Goal: Information Seeking & Learning: Learn about a topic

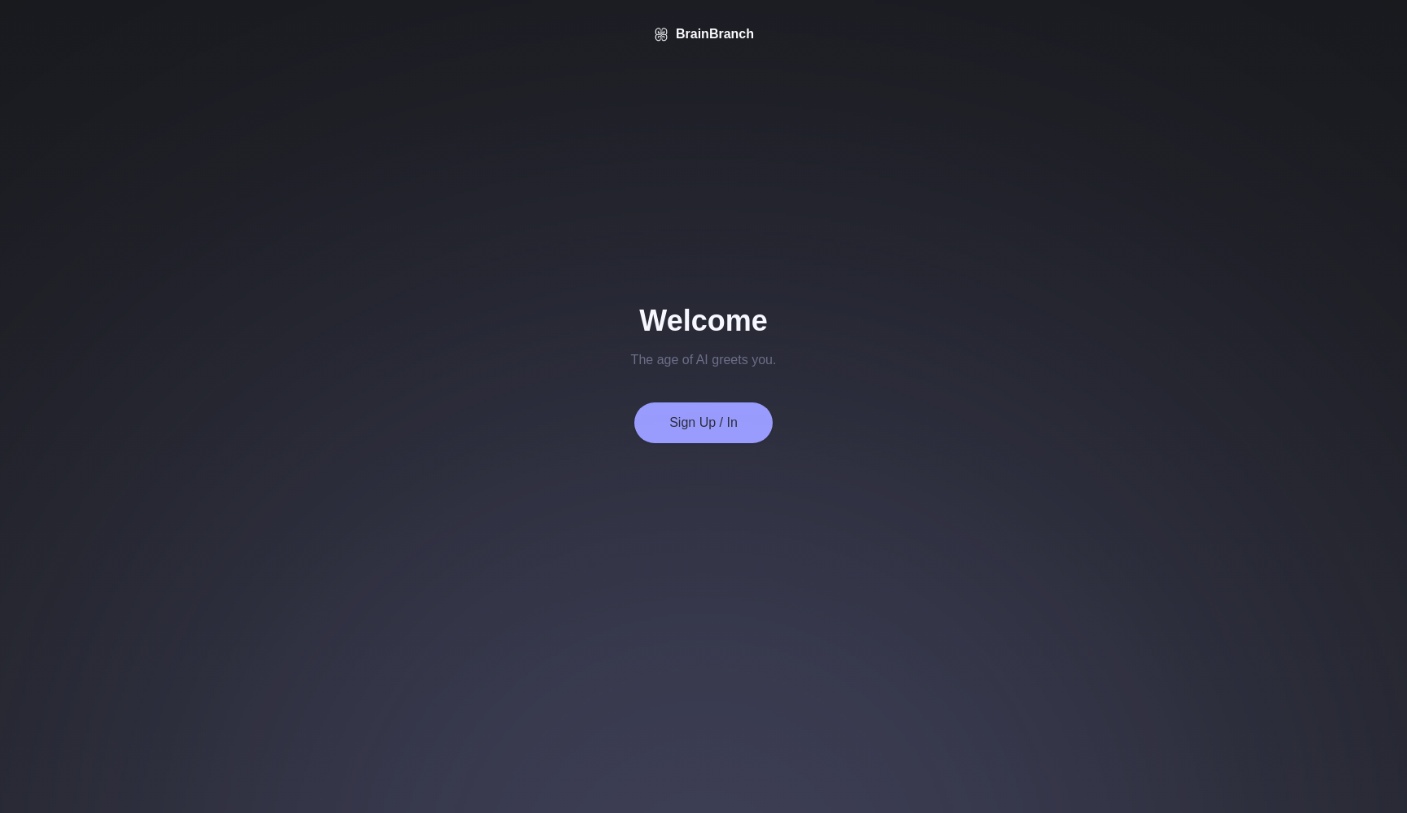
click at [719, 426] on button "Sign Up / In" at bounding box center [703, 422] width 138 height 41
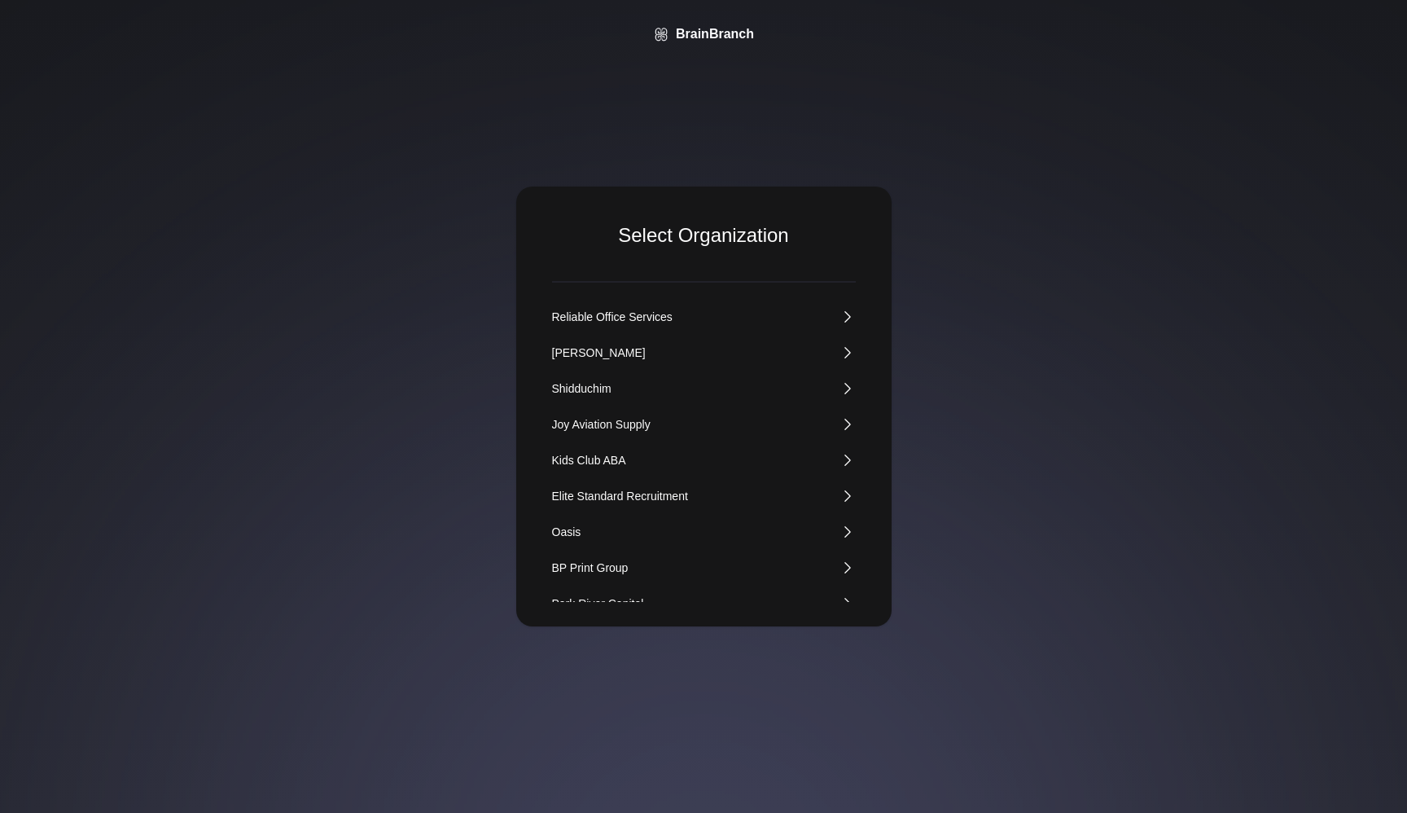
click at [605, 457] on div "Kids Club ABA" at bounding box center [589, 460] width 74 height 16
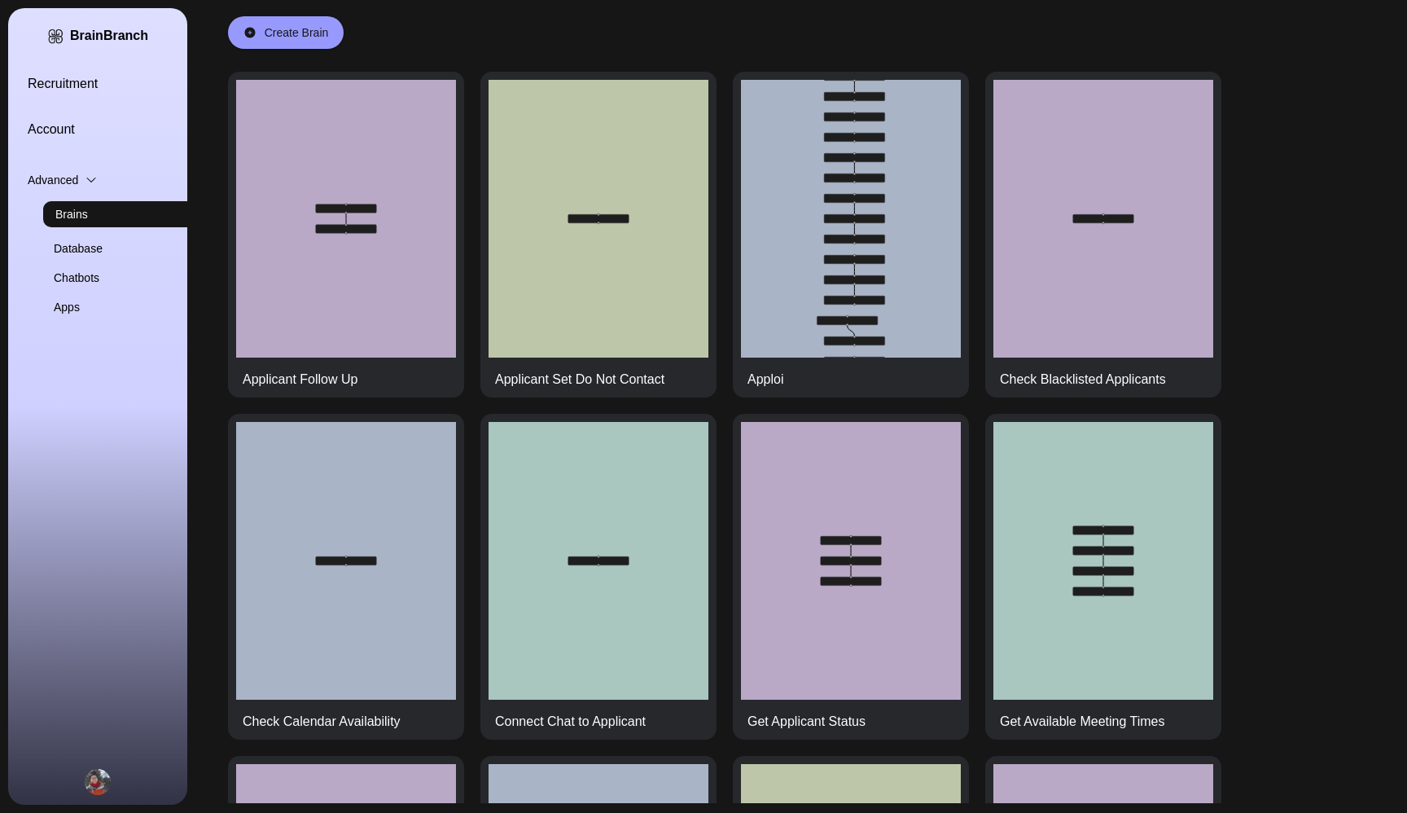
click at [46, 82] on link "Recruitment" at bounding box center [117, 84] width 179 height 20
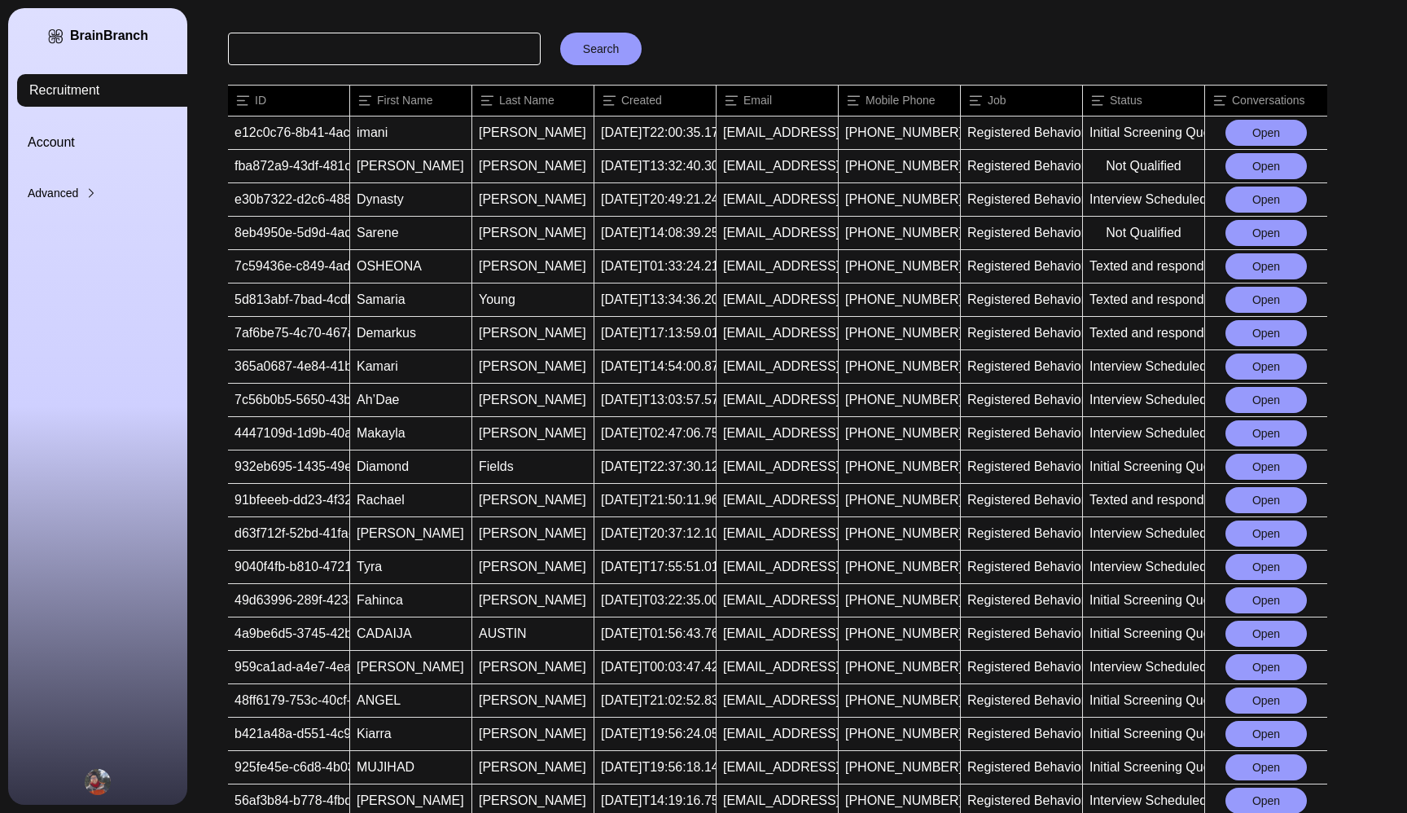
click at [1265, 222] on button "Open" at bounding box center [1265, 233] width 81 height 26
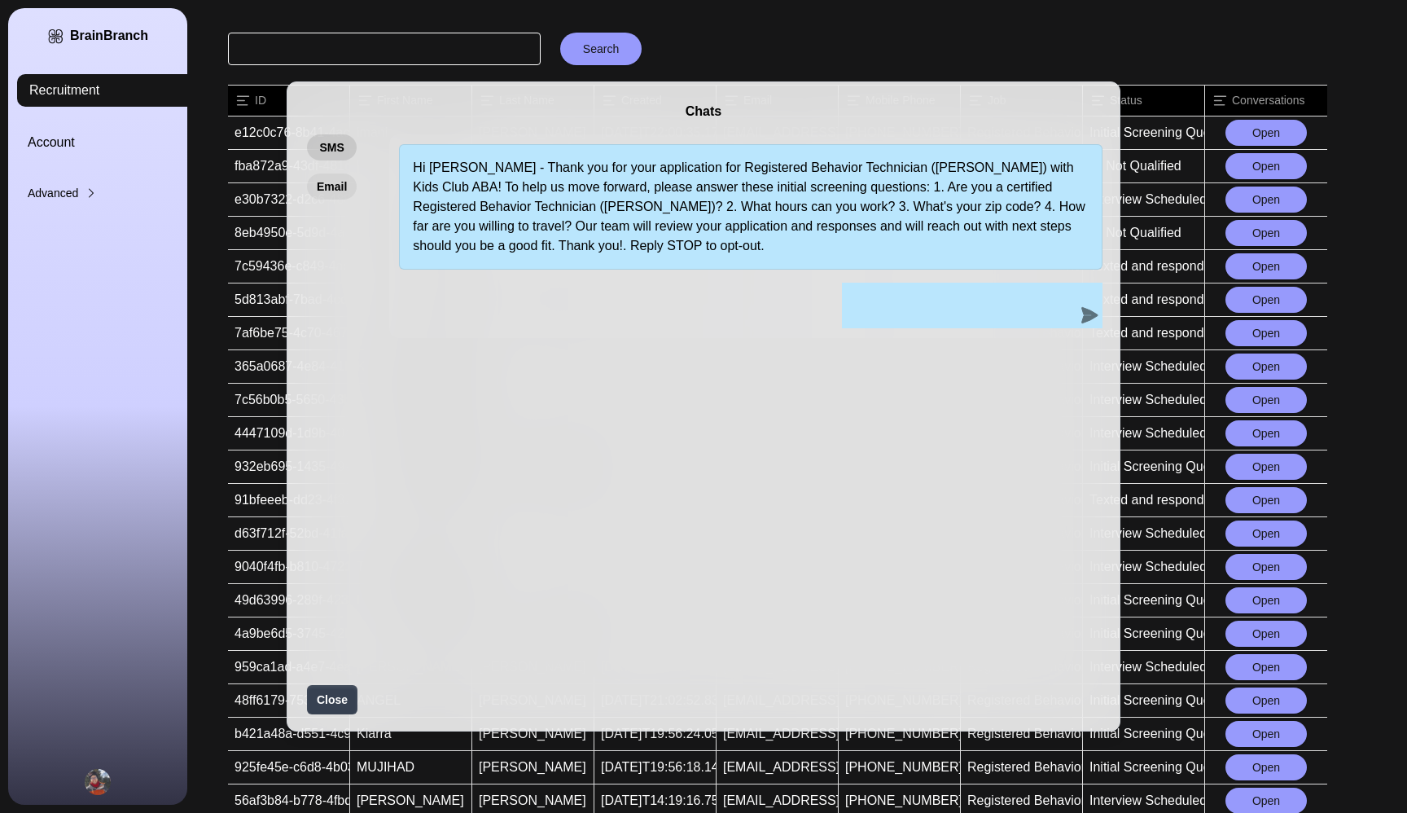
click at [334, 186] on button "Email" at bounding box center [332, 186] width 50 height 26
click at [335, 151] on button "SMS" at bounding box center [332, 147] width 50 height 26
click at [335, 178] on button "Email" at bounding box center [332, 186] width 50 height 26
click at [725, 35] on div "Chats SMS Email Hi Sarene - Thank you for your application for Registered Behav…" at bounding box center [703, 406] width 1407 height 813
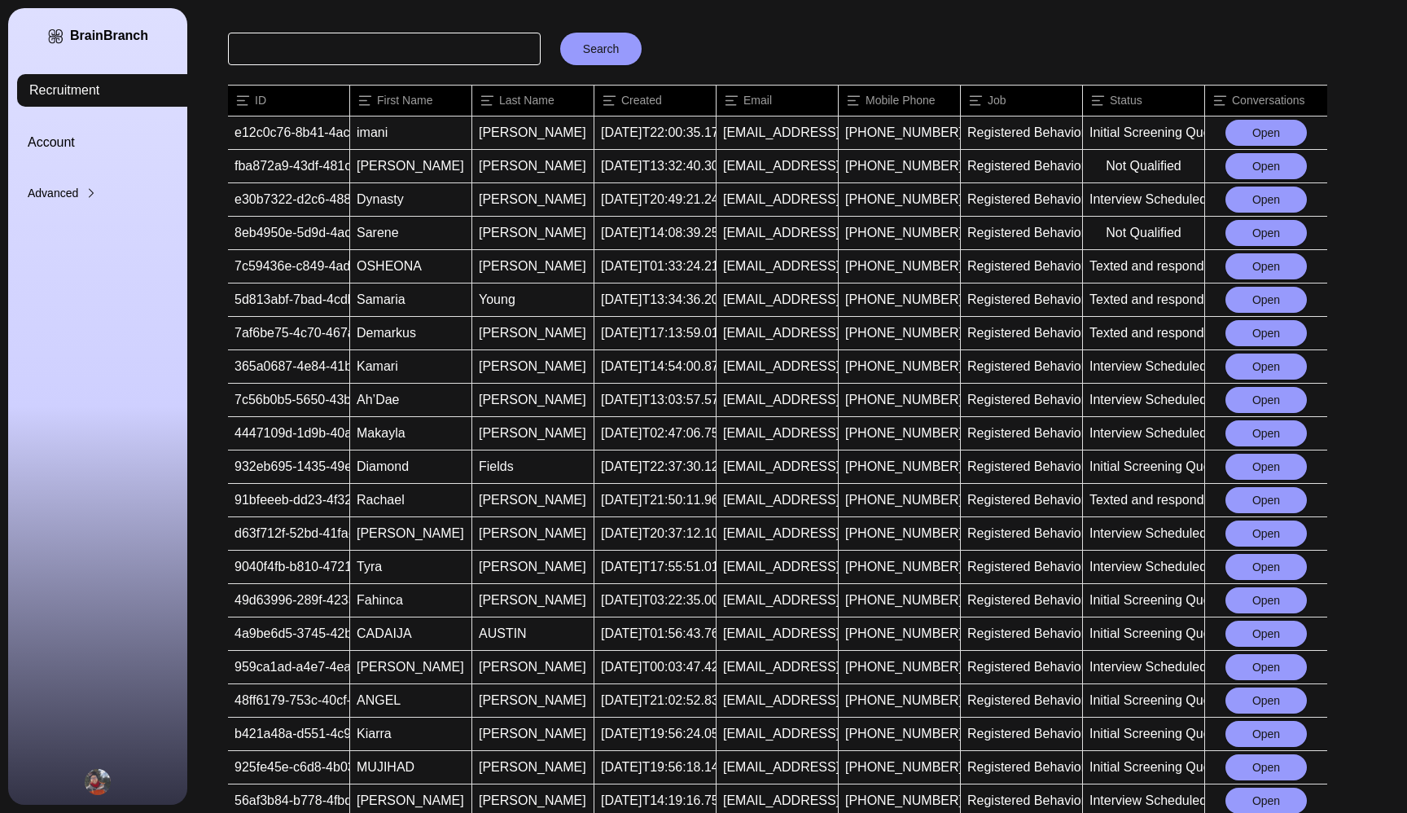
click at [1256, 270] on button "Open" at bounding box center [1265, 266] width 81 height 26
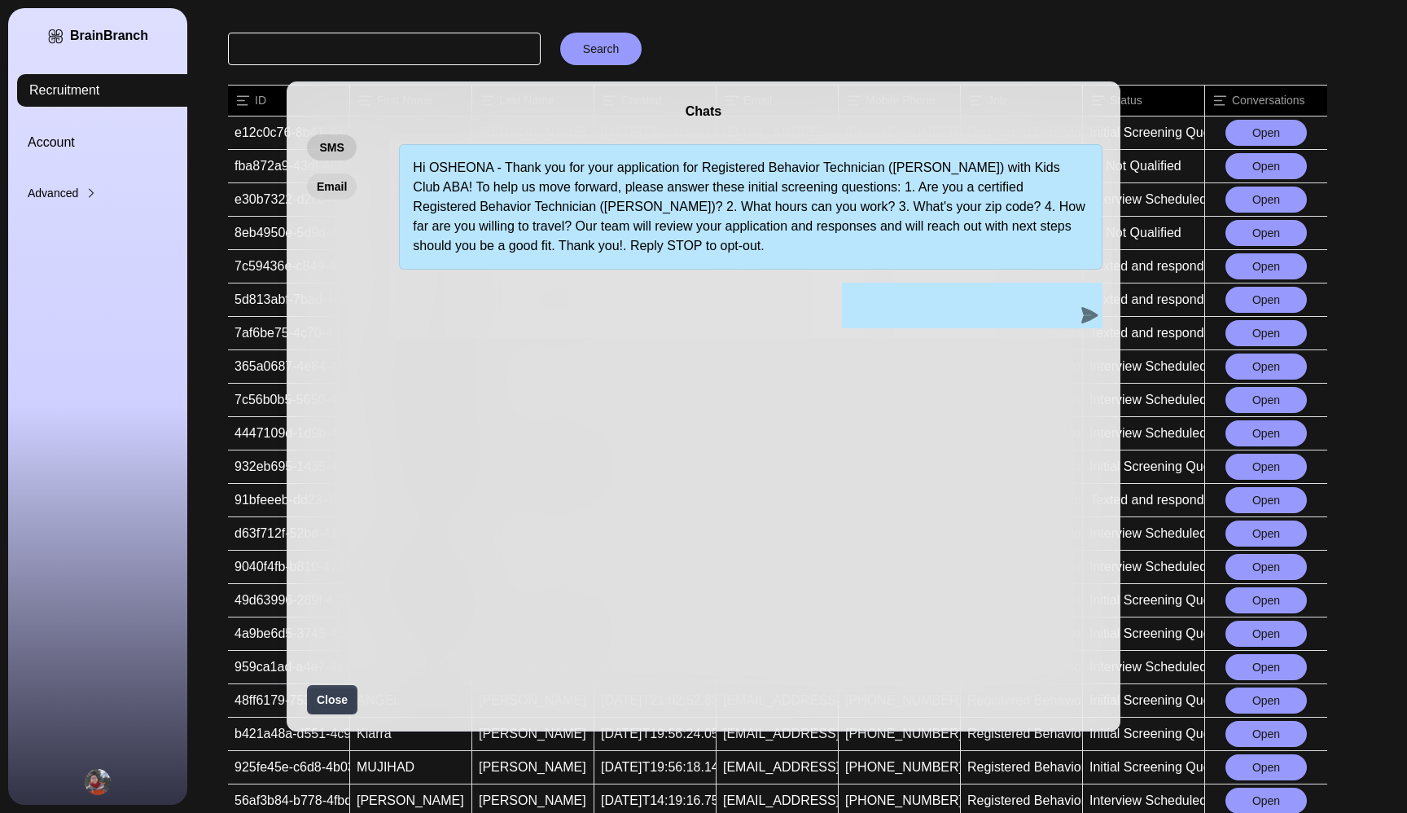
click at [331, 189] on button "Email" at bounding box center [332, 186] width 50 height 26
click at [862, 58] on div "Chats SMS Email Hi OSHEONA - Thank you for your application for Registered Beha…" at bounding box center [703, 406] width 1407 height 813
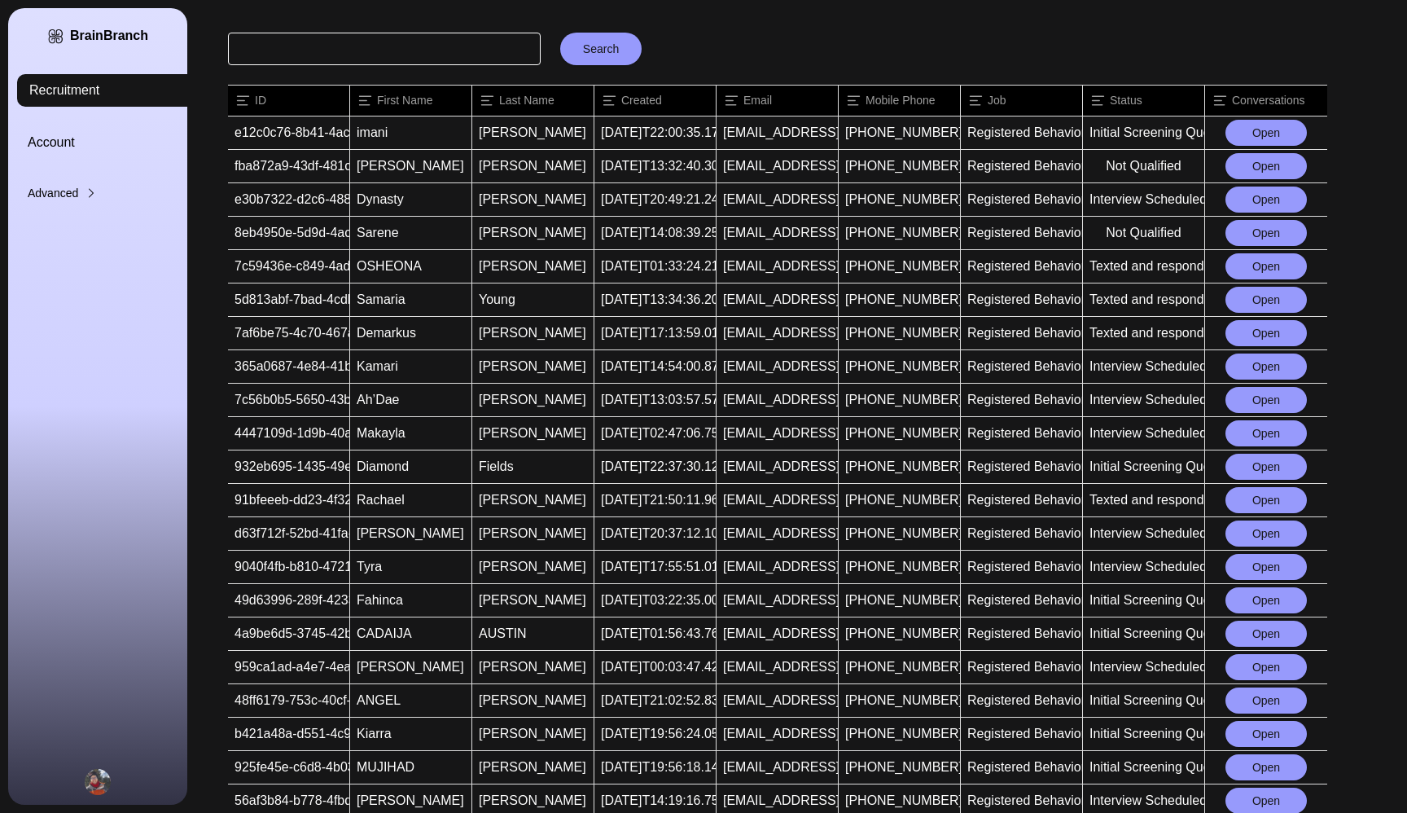
click at [1242, 331] on button "Open" at bounding box center [1265, 333] width 81 height 26
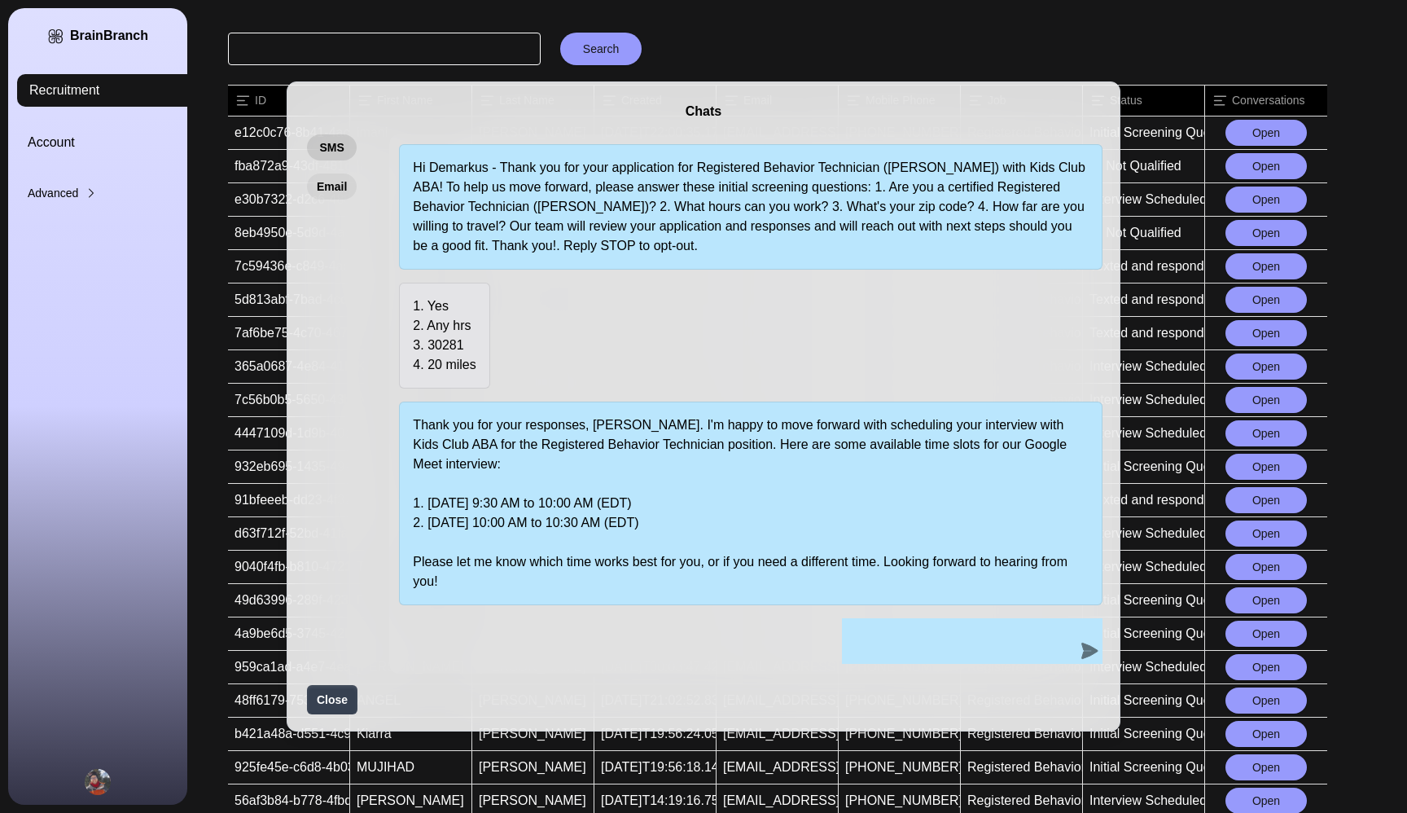
click at [334, 189] on button "Email" at bounding box center [332, 186] width 50 height 26
click at [815, 42] on div "Chats SMS Email Hi Demarkus - Thank you for your application for Registered Beh…" at bounding box center [703, 406] width 1407 height 813
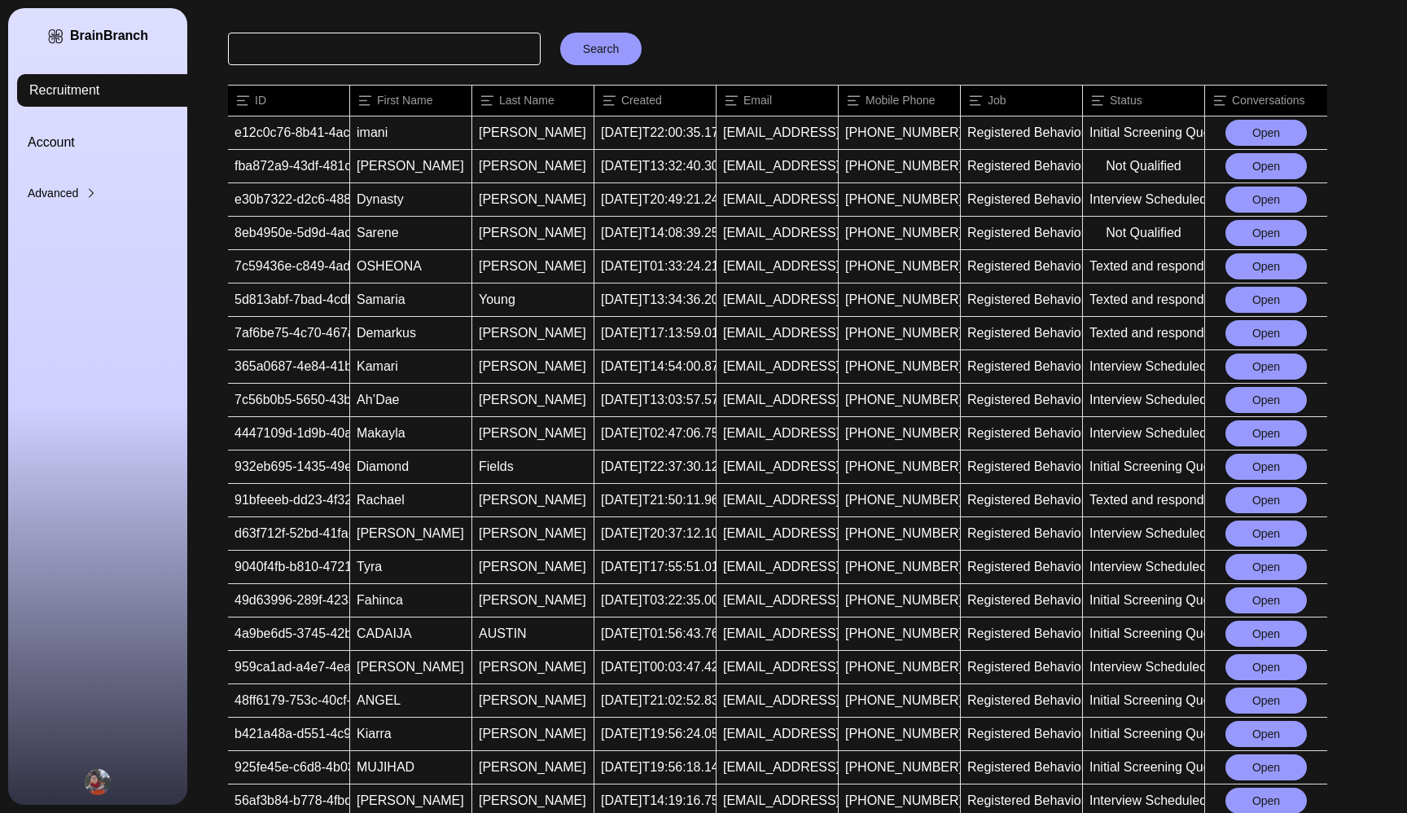
click at [1262, 371] on button "Open" at bounding box center [1265, 366] width 81 height 26
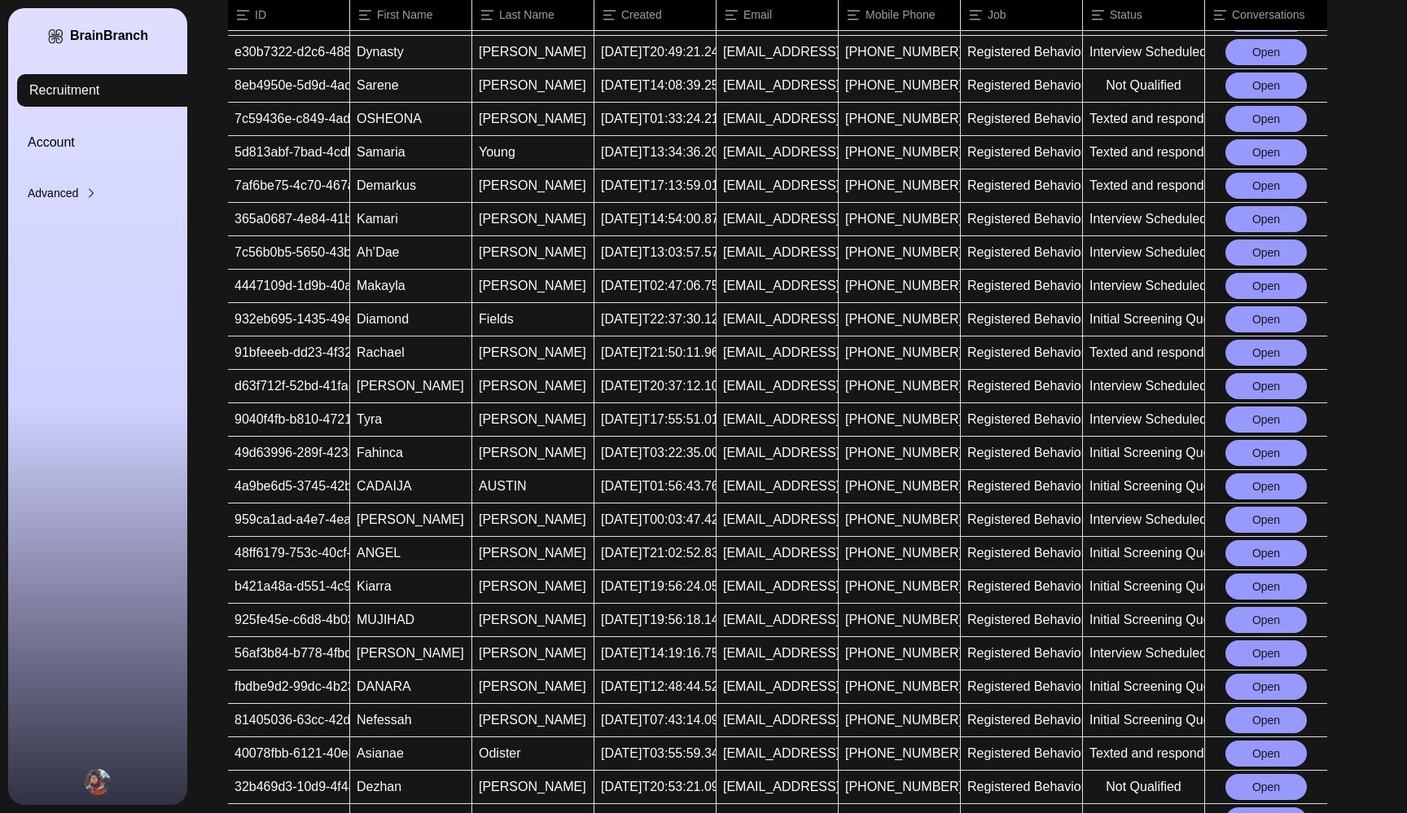
scroll to position [251, 0]
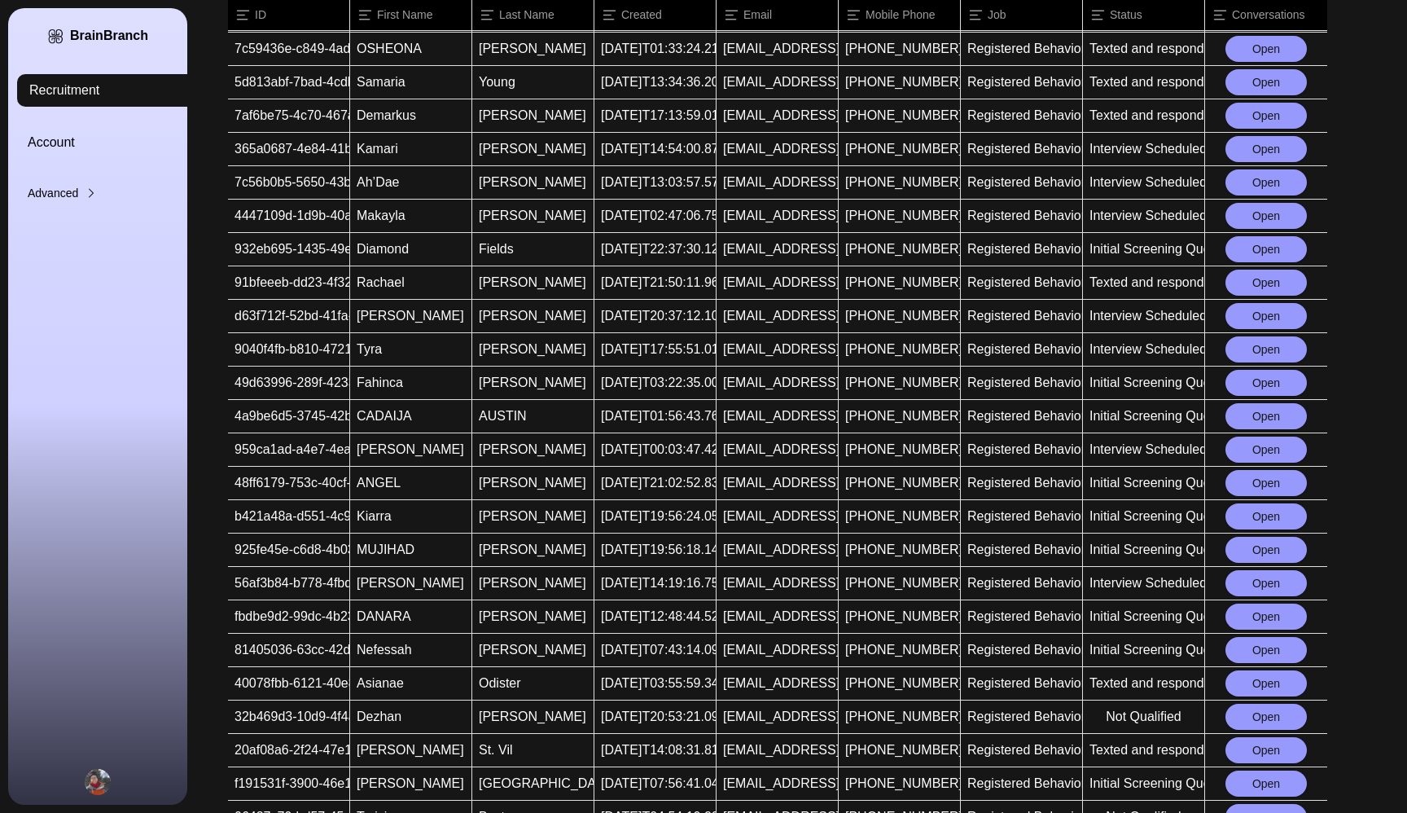
click at [1246, 351] on button "Open" at bounding box center [1265, 349] width 81 height 26
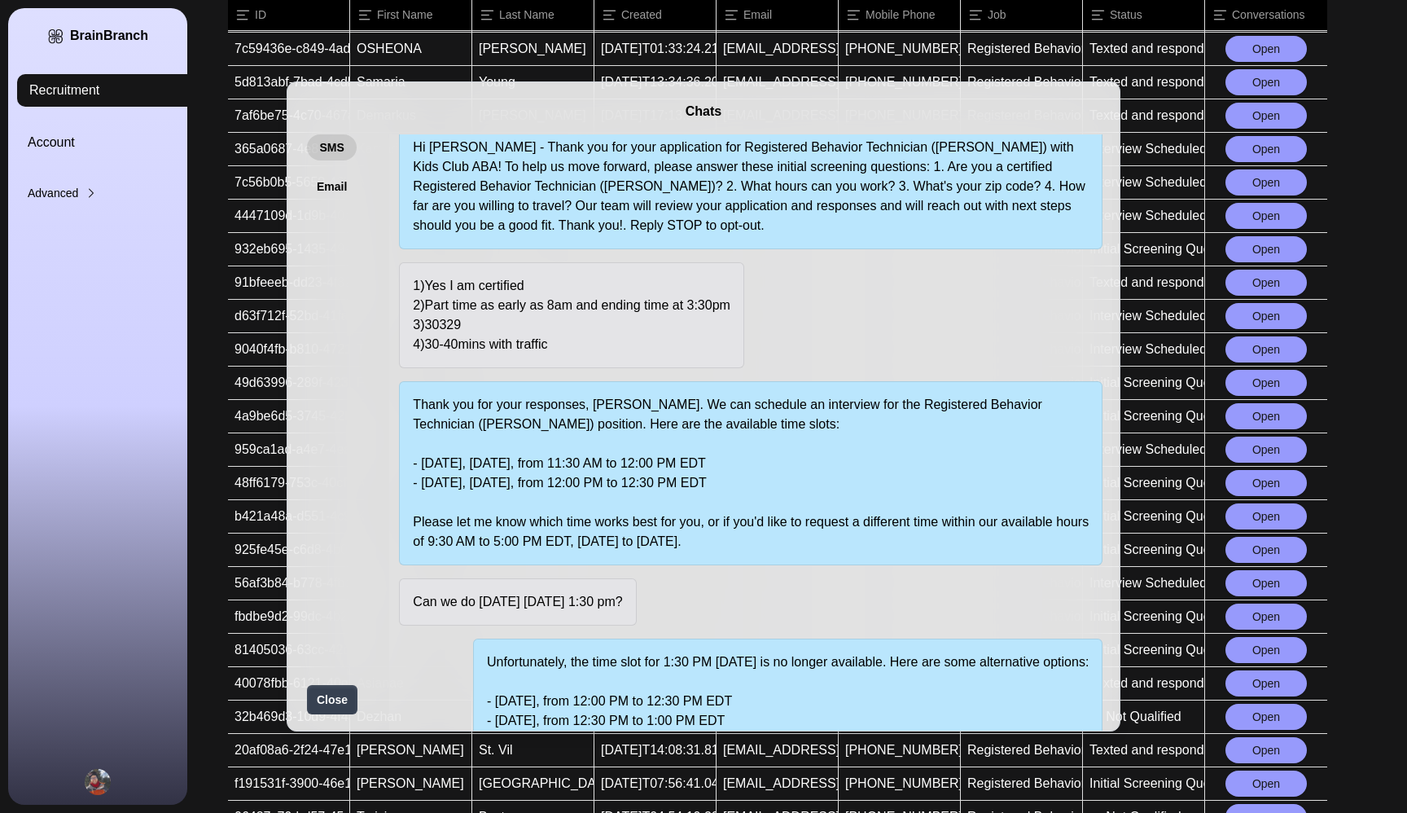
scroll to position [0, 0]
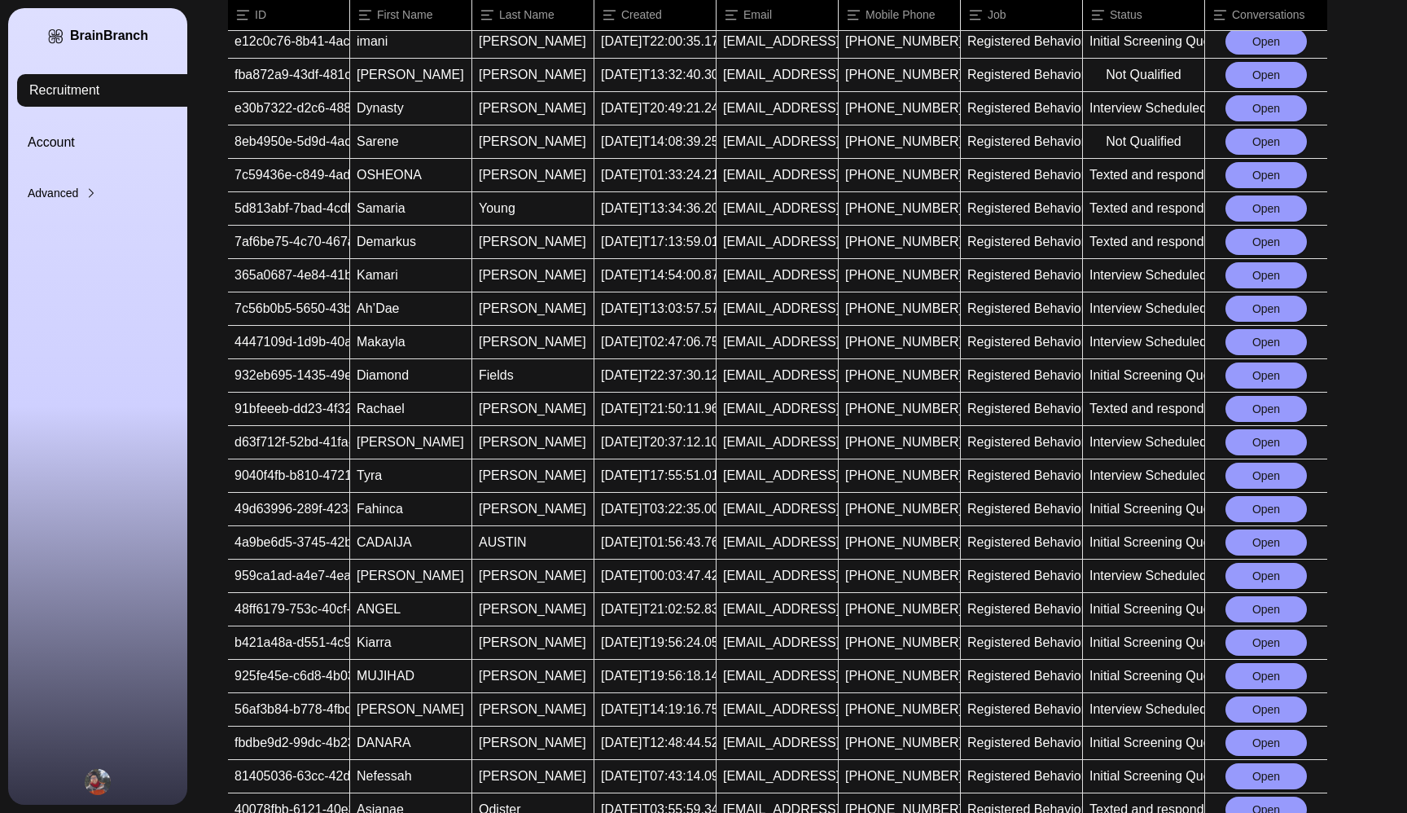
scroll to position [266, 0]
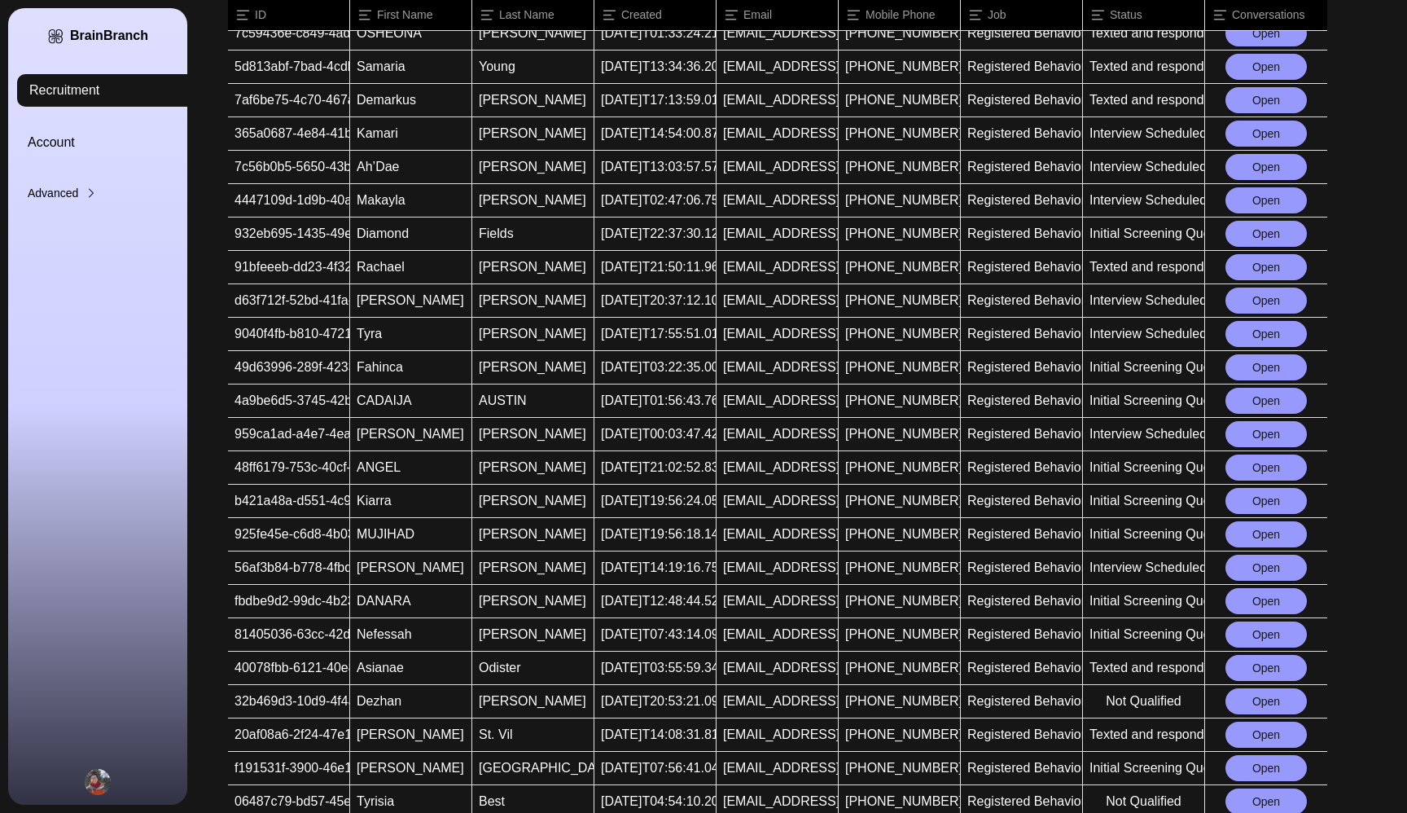
click at [1249, 432] on button "Open" at bounding box center [1265, 434] width 81 height 26
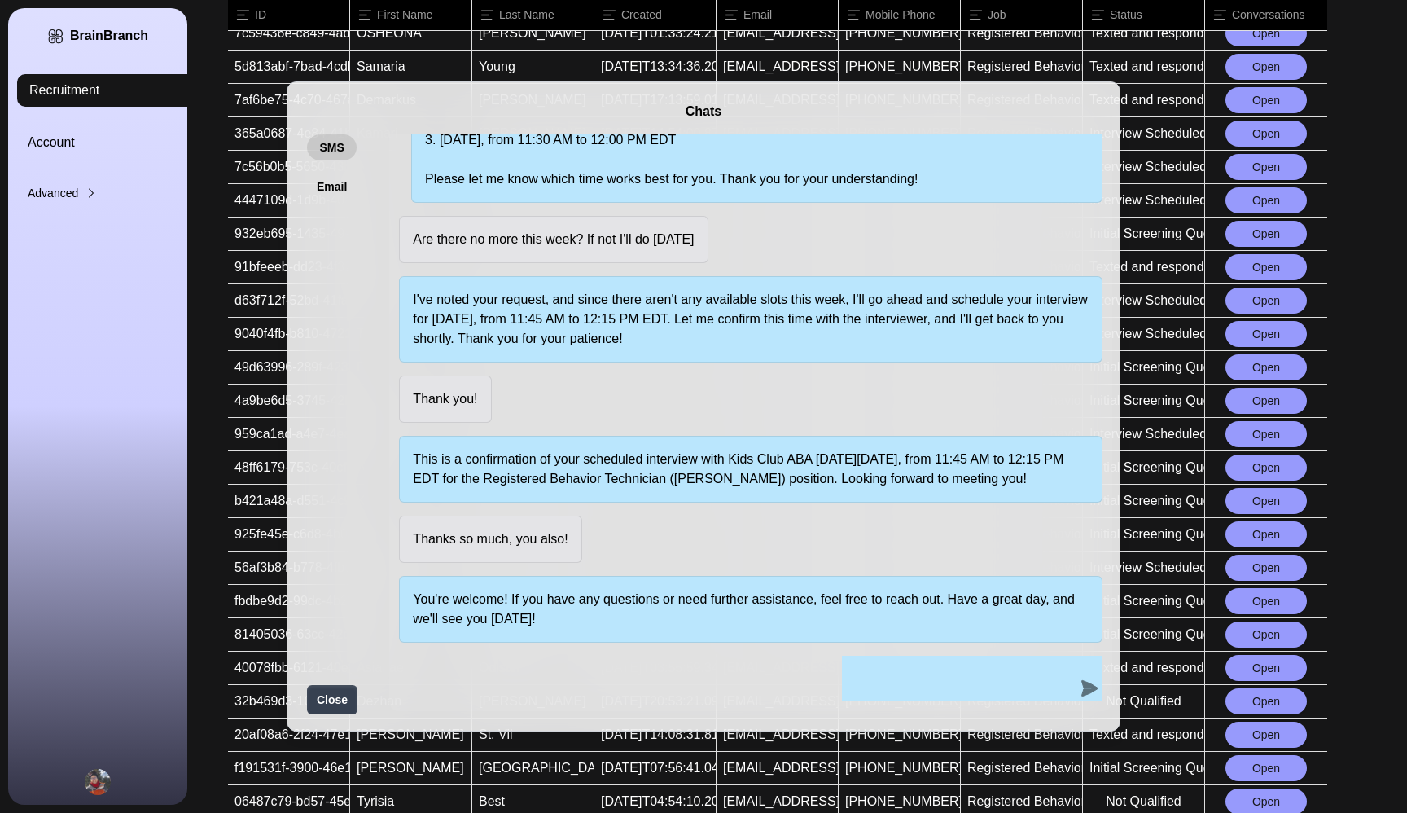
scroll to position [581, 0]
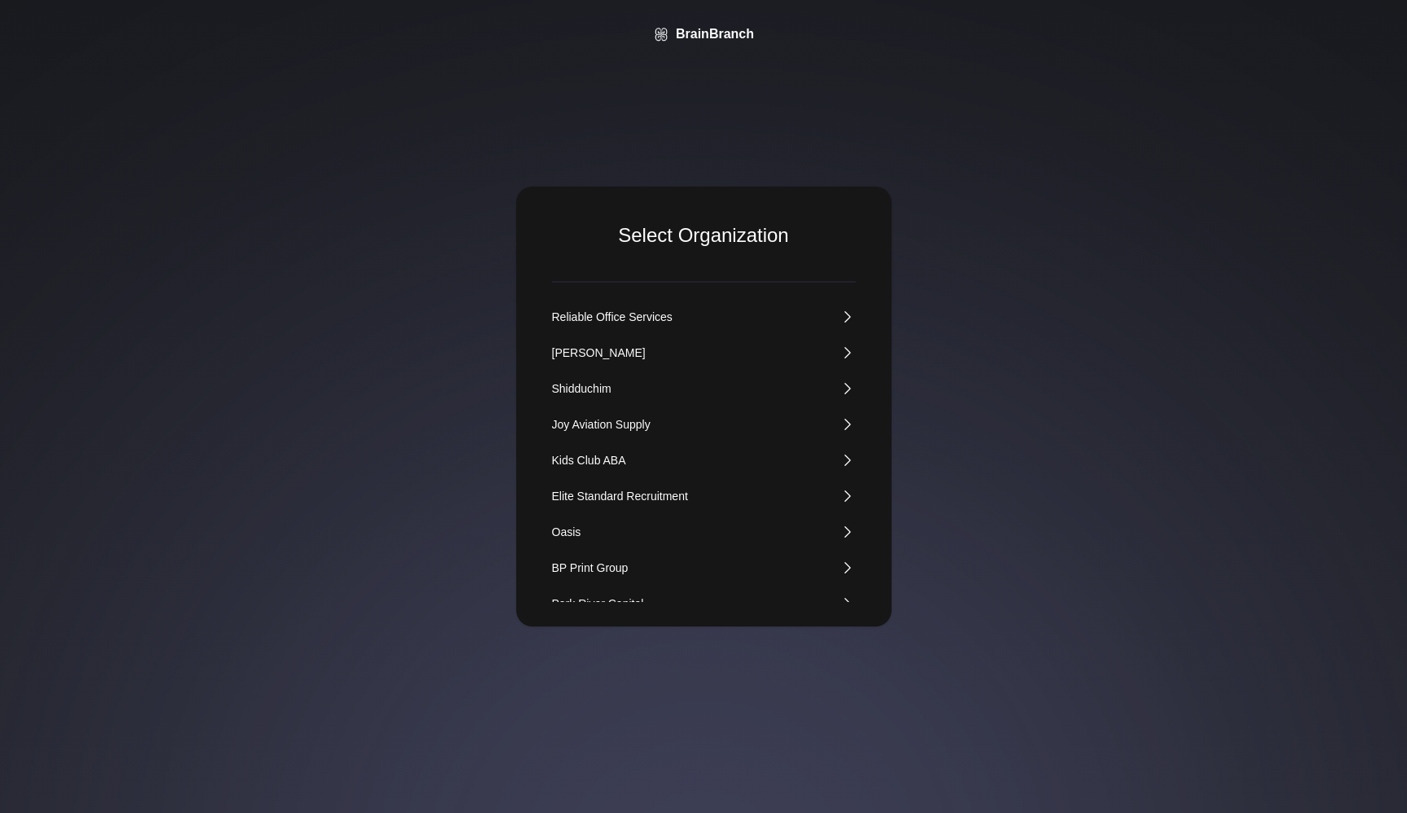
click at [607, 464] on div "Kids Club ABA" at bounding box center [589, 460] width 74 height 16
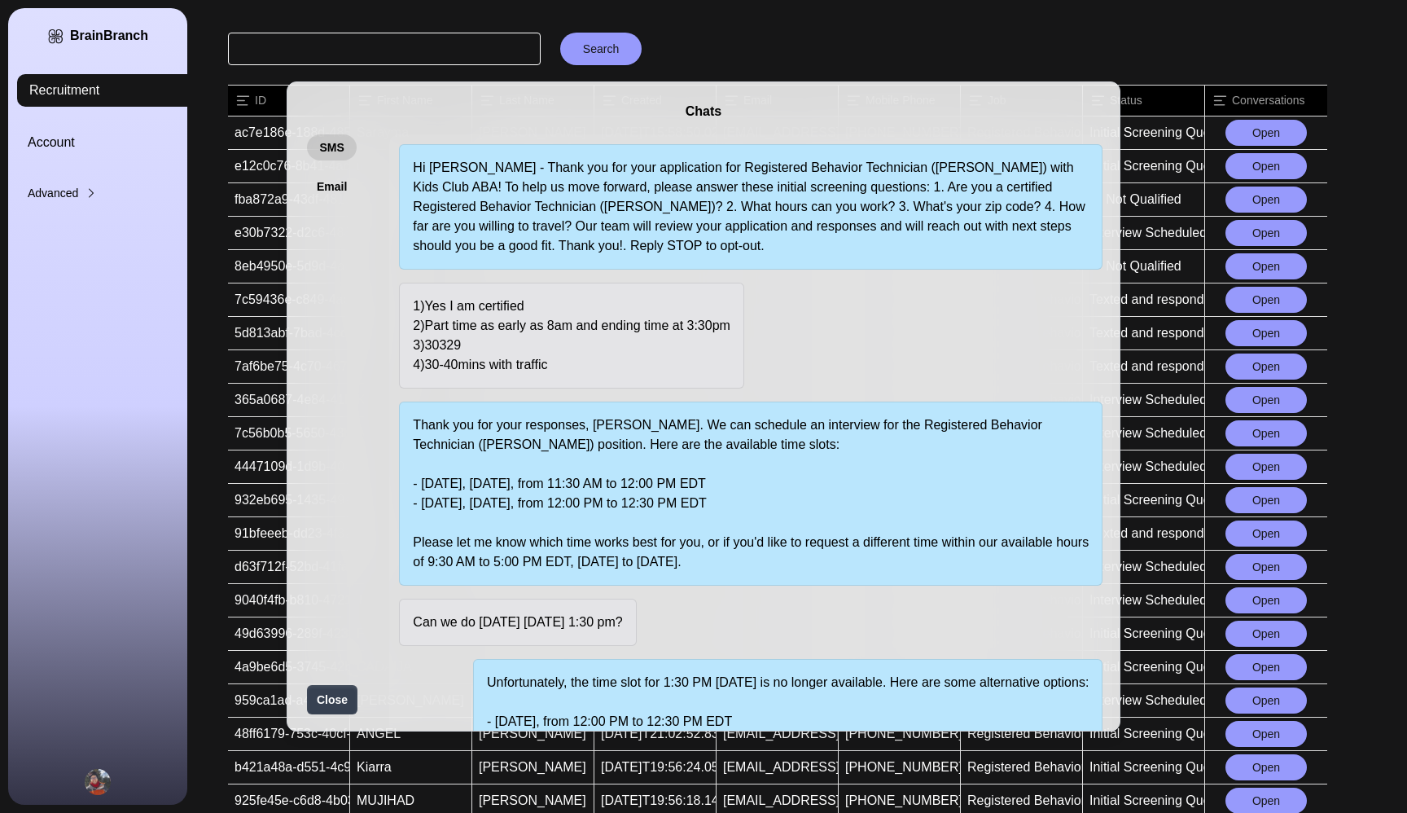
scroll to position [251, 0]
